Goal: Information Seeking & Learning: Learn about a topic

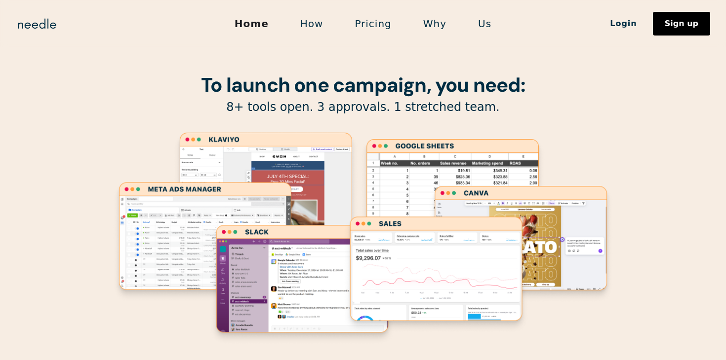
click at [316, 23] on link "How" at bounding box center [311, 23] width 55 height 21
